Goal: Information Seeking & Learning: Learn about a topic

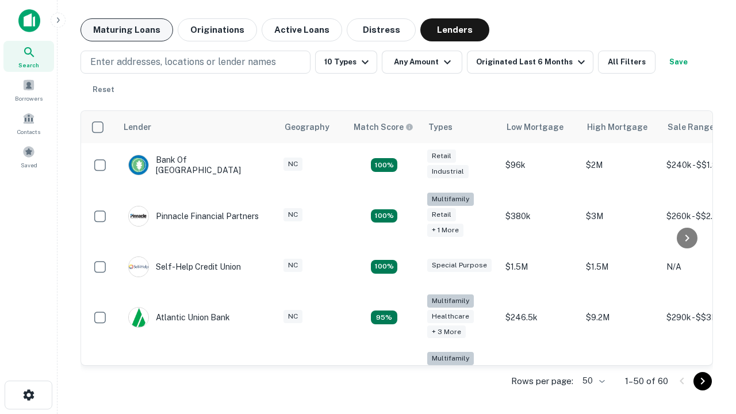
click at [126, 30] on button "Maturing Loans" at bounding box center [126, 29] width 93 height 23
